Goal: Task Accomplishment & Management: Use online tool/utility

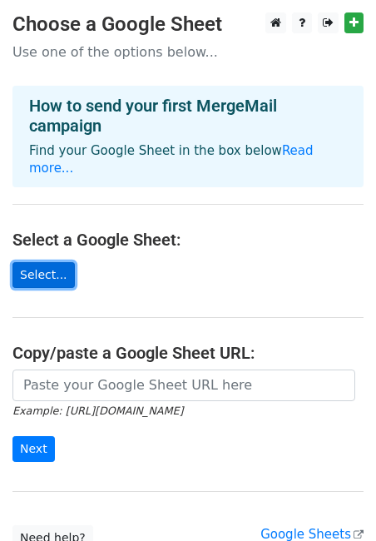
click at [41, 262] on link "Select..." at bounding box center [43, 275] width 62 height 26
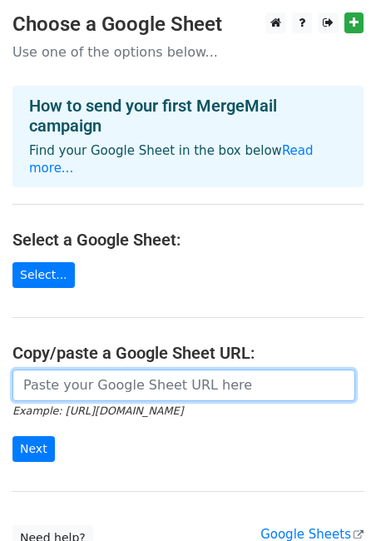
click at [93, 370] on input "url" at bounding box center [183, 386] width 343 height 32
paste input "[URL][DOMAIN_NAME]"
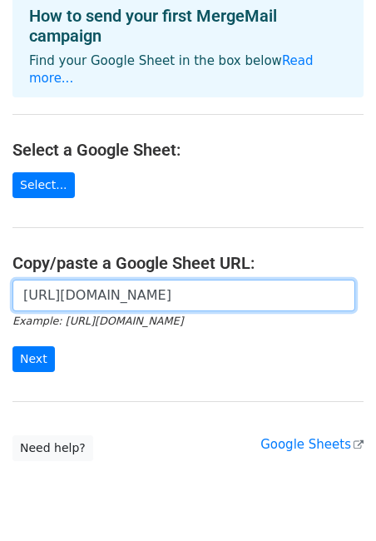
scroll to position [122, 0]
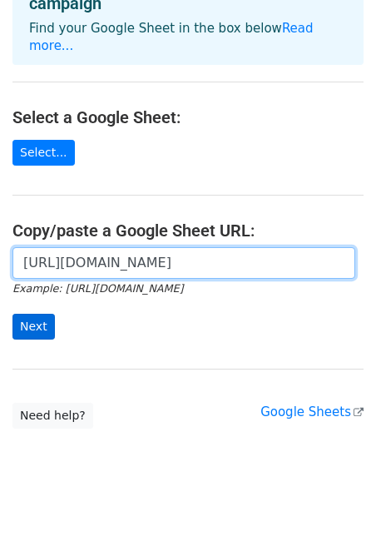
type input "https://docs.google.com/spreadsheets/d/1mz3aE3BxAPWgDY9iVTWrJ2v6tBkAhn2bxlPh1uc…"
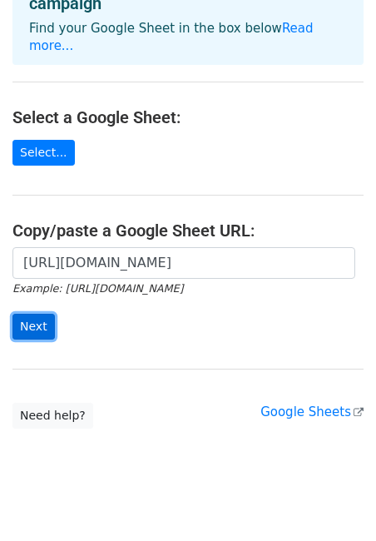
click at [29, 316] on input "Next" at bounding box center [33, 327] width 42 height 26
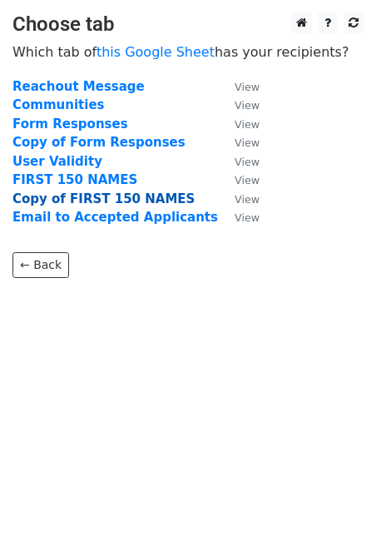
click at [66, 201] on strong "Copy of FIRST 150 NAMES" at bounding box center [103, 198] width 182 height 15
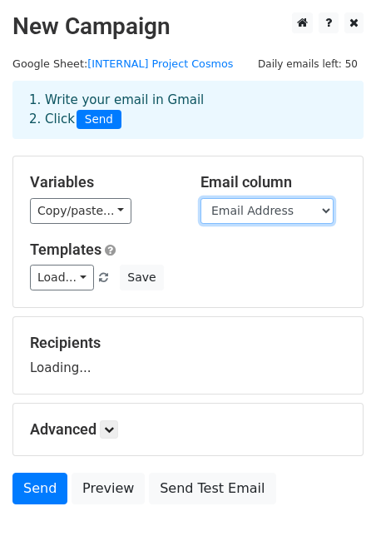
click at [261, 215] on select "Timestamp Email Address Full Name Complete Delivery Address Contact Number Emer…" at bounding box center [267, 211] width 133 height 26
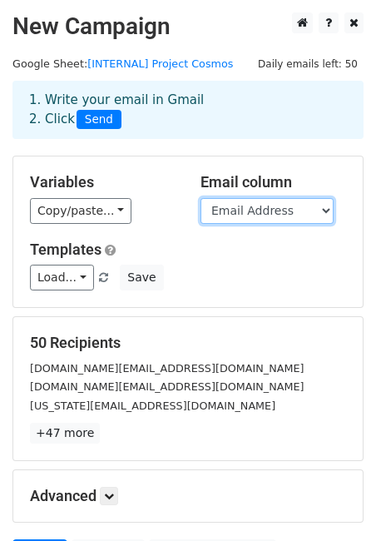
click at [239, 216] on select "Timestamp Email Address Full Name Complete Delivery Address Contact Number Emer…" at bounding box center [267, 211] width 133 height 26
click at [201, 198] on select "Timestamp Email Address Full Name Complete Delivery Address Contact Number Emer…" at bounding box center [267, 211] width 133 height 26
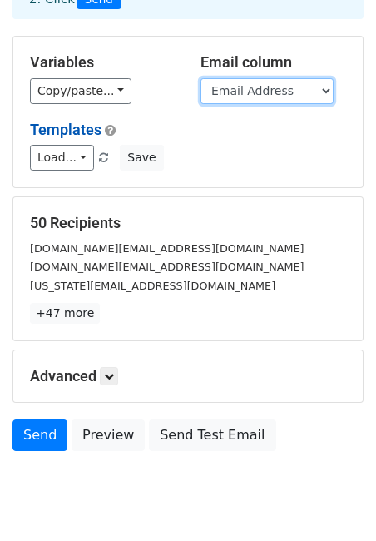
scroll to position [122, 0]
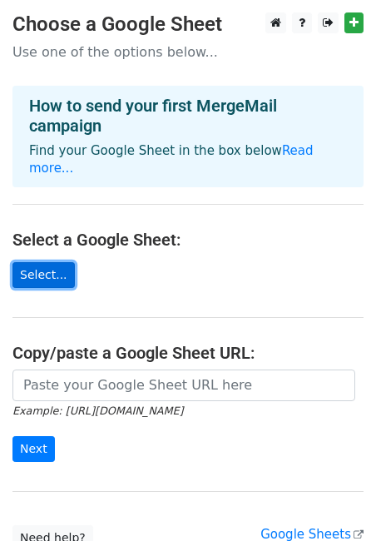
click at [45, 262] on link "Select..." at bounding box center [43, 275] width 62 height 26
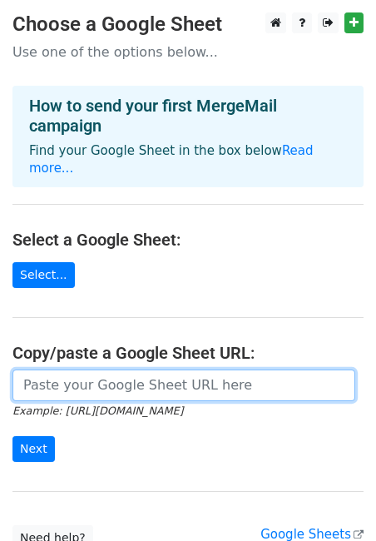
click at [115, 370] on input "url" at bounding box center [183, 386] width 343 height 32
paste input "https://docs.google.com/spreadsheets/d/1mz3aE3BxAPWgDY9iVTWrJ2v6tBkAhn2bxlPh1uc…"
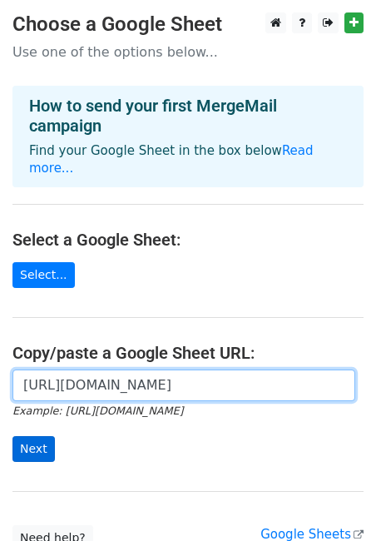
type input "https://docs.google.com/spreadsheets/d/1mz3aE3BxAPWgDY9iVTWrJ2v6tBkAhn2bxlPh1uc…"
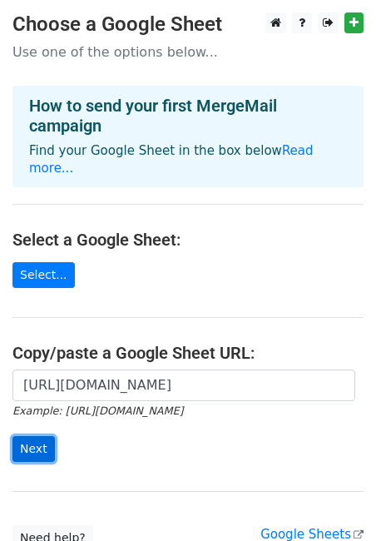
click at [39, 436] on input "Next" at bounding box center [33, 449] width 42 height 26
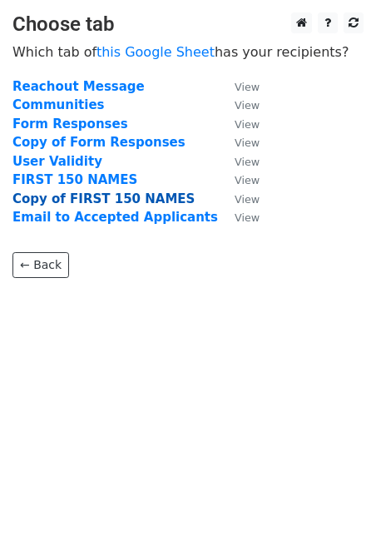
click at [85, 196] on strong "Copy of FIRST 150 NAMES" at bounding box center [103, 198] width 182 height 15
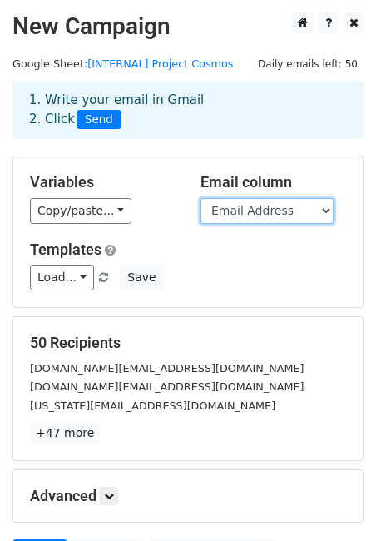
click at [245, 211] on select "Timestamp Email Address Full Name Complete Delivery Address Contact Number Emer…" at bounding box center [267, 211] width 133 height 26
click at [201, 198] on select "Timestamp Email Address Full Name Complete Delivery Address Contact Number Emer…" at bounding box center [267, 211] width 133 height 26
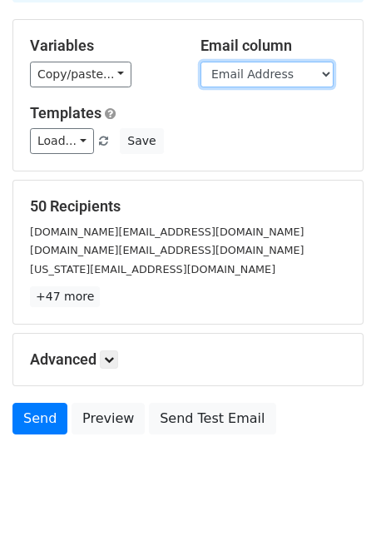
scroll to position [171, 0]
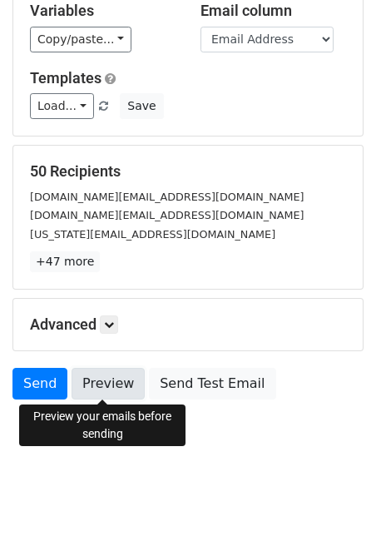
click at [110, 385] on link "Preview" at bounding box center [108, 384] width 73 height 32
click at [107, 389] on link "Preview" at bounding box center [108, 384] width 73 height 32
click at [111, 385] on link "Preview" at bounding box center [108, 384] width 73 height 32
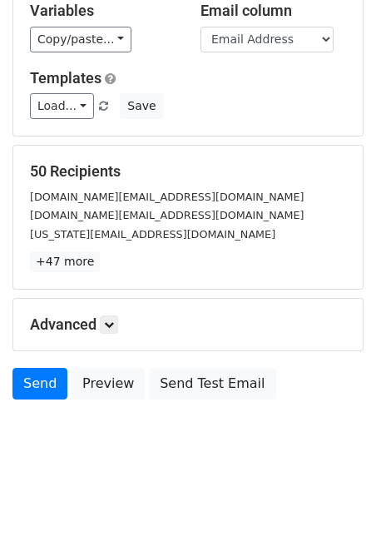
click at [120, 334] on div "Advanced Tracking Track Opens UTM Codes Track Clicks Filters Only include sprea…" at bounding box center [188, 325] width 350 height 52
click at [112, 320] on icon at bounding box center [109, 325] width 10 height 10
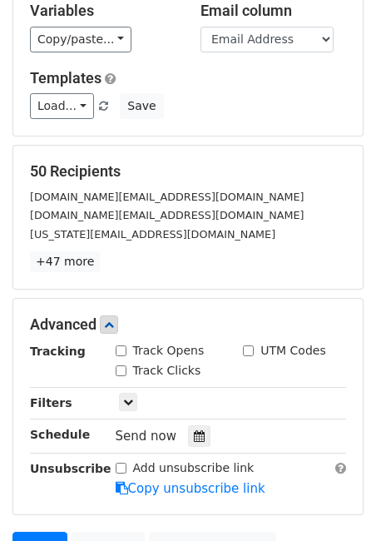
click at [119, 351] on input "Track Opens" at bounding box center [121, 350] width 11 height 11
checkbox input "true"
click at [121, 370] on input "Track Clicks" at bounding box center [121, 370] width 11 height 11
checkbox input "true"
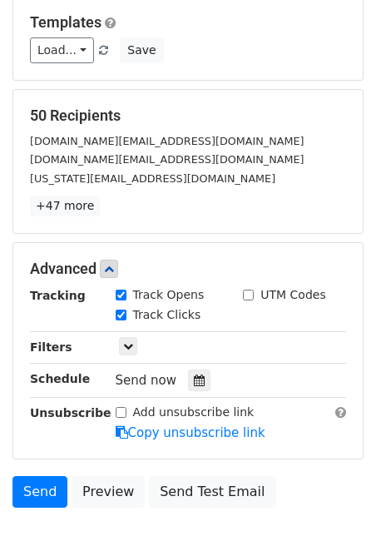
scroll to position [238, 0]
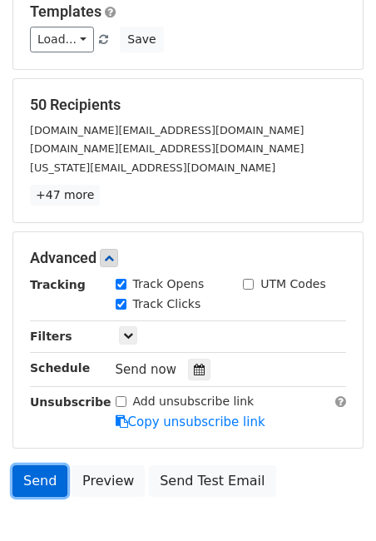
click at [42, 485] on link "Send" at bounding box center [39, 481] width 55 height 32
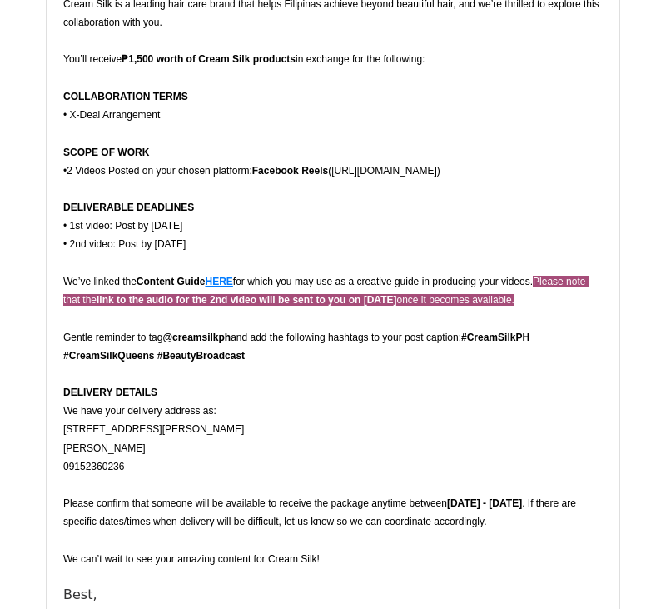
scroll to position [2642, 0]
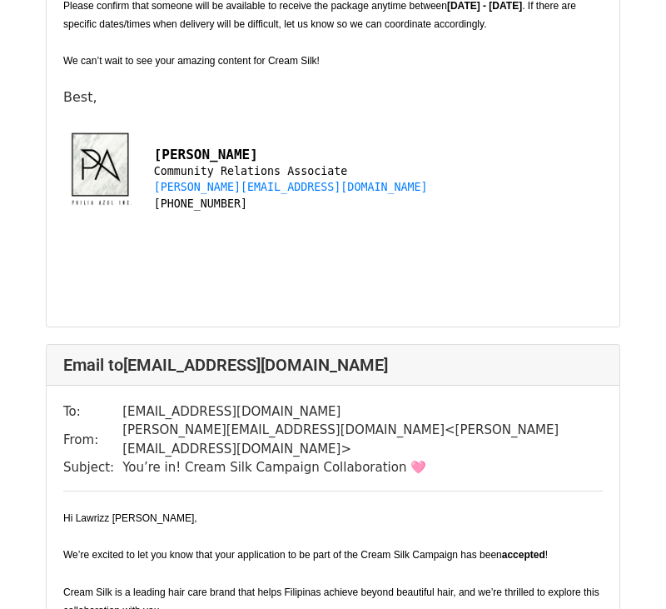
scroll to position [5309, 0]
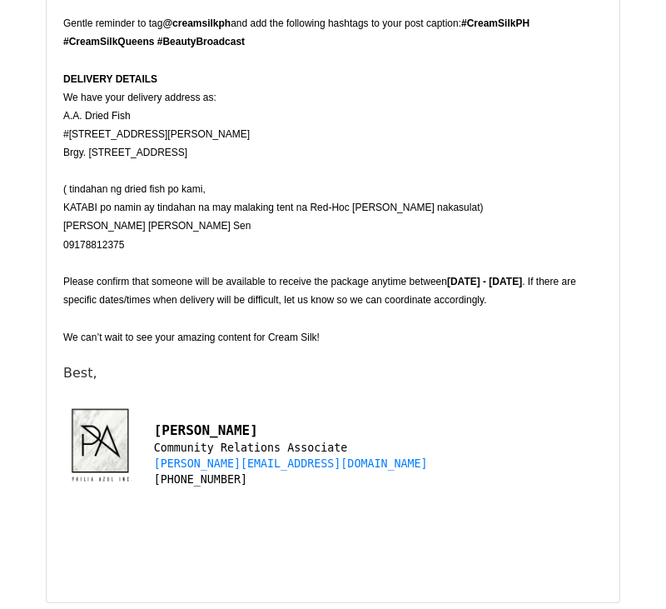
scroll to position [738, 0]
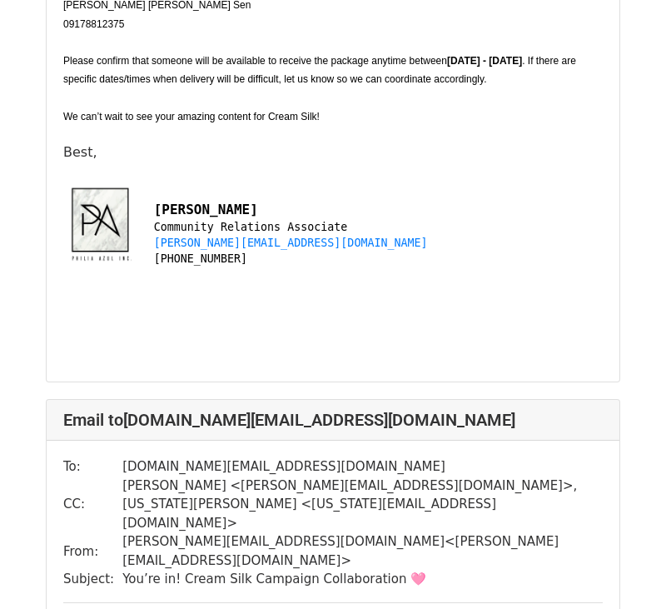
scroll to position [942, 0]
